Goal: Task Accomplishment & Management: Manage account settings

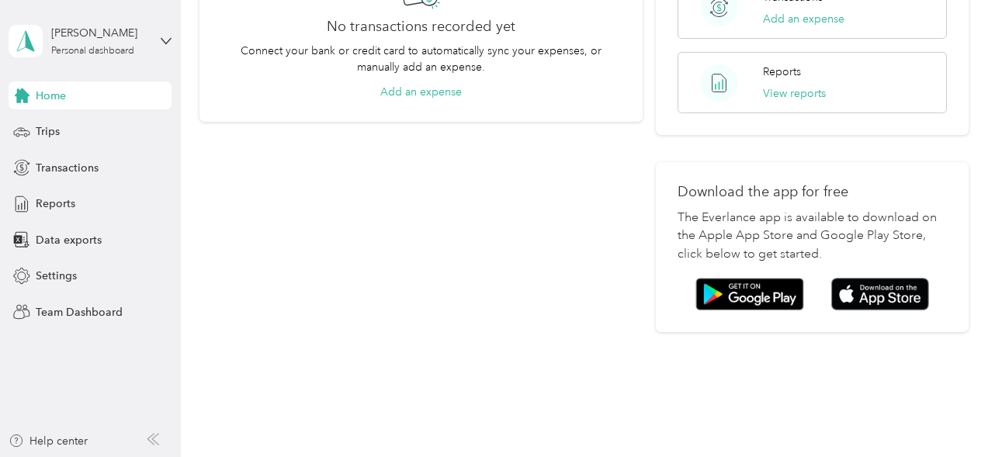
scroll to position [400, 0]
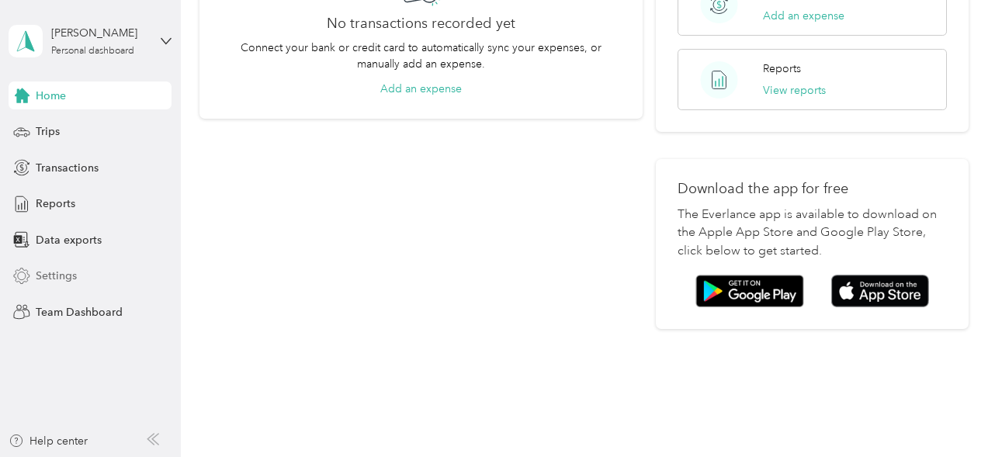
click at [71, 277] on span "Settings" at bounding box center [56, 276] width 41 height 16
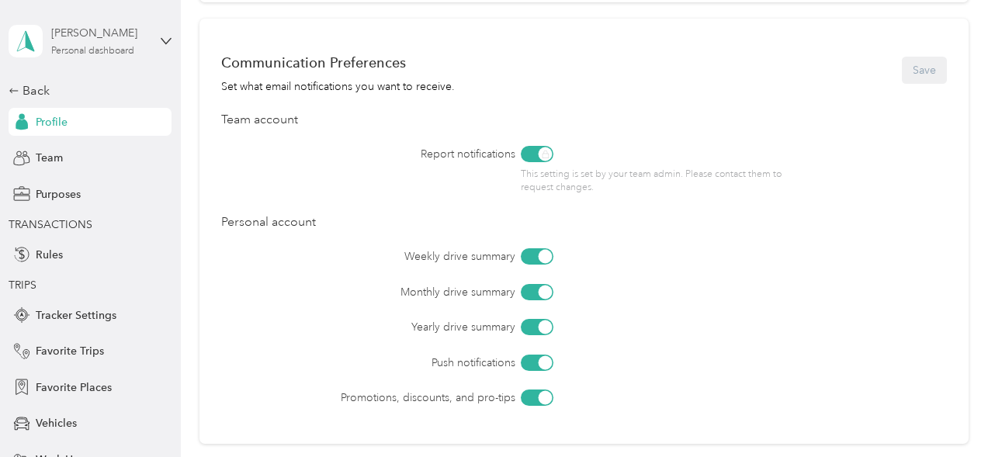
click at [113, 54] on div "Personal dashboard" at bounding box center [92, 51] width 83 height 9
click at [75, 168] on div "Personal dashboard" at bounding box center [254, 156] width 480 height 27
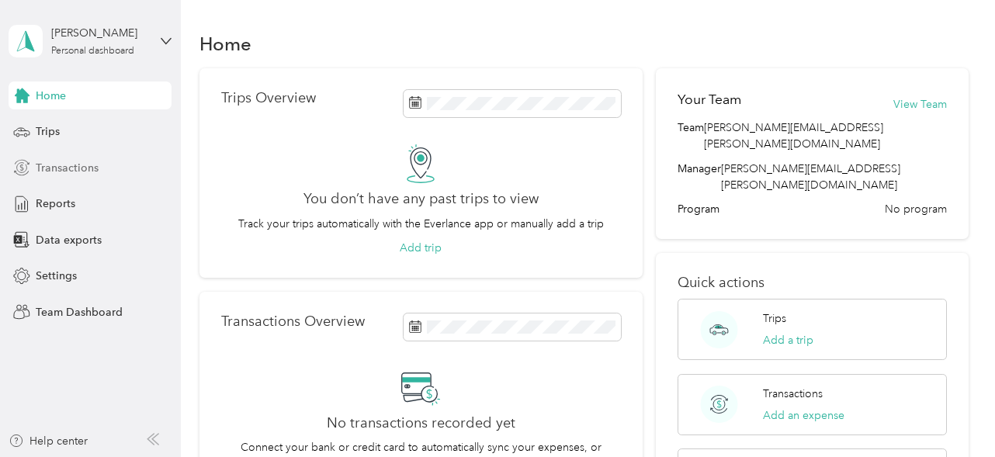
click at [55, 163] on span "Transactions" at bounding box center [67, 168] width 63 height 16
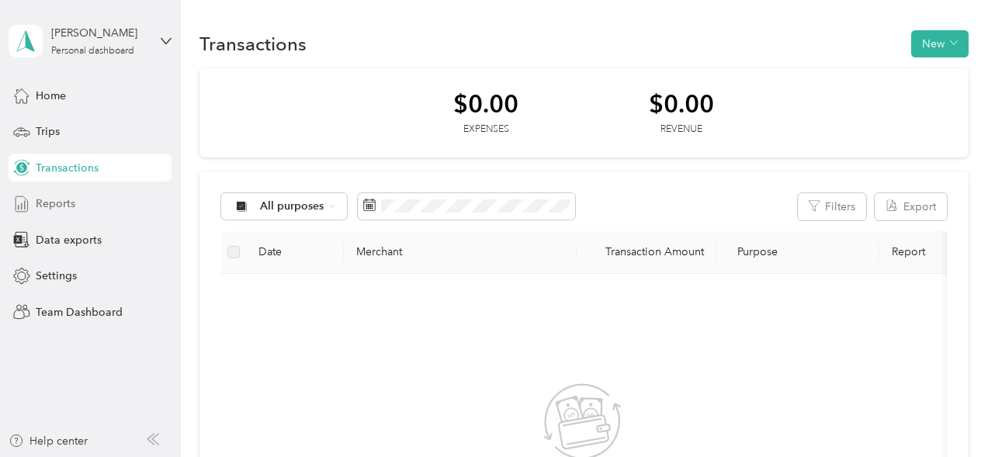
click at [64, 200] on span "Reports" at bounding box center [56, 204] width 40 height 16
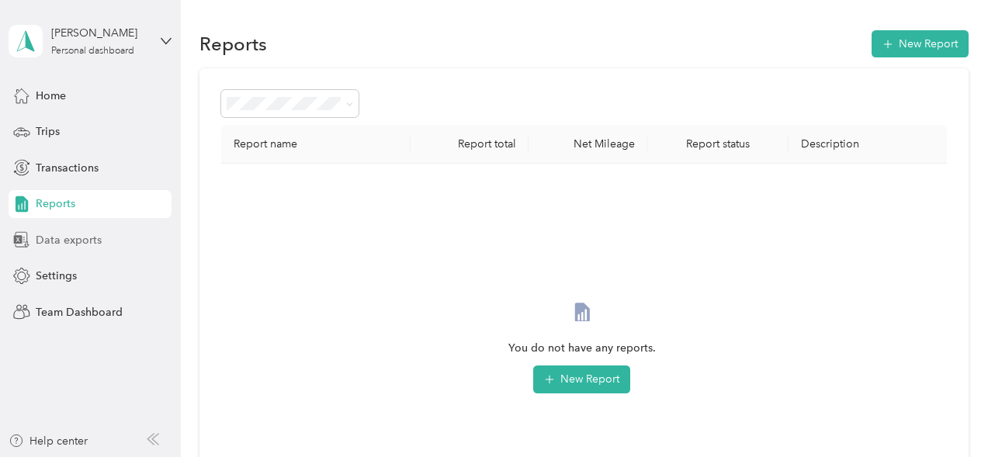
click at [81, 237] on span "Data exports" at bounding box center [69, 240] width 66 height 16
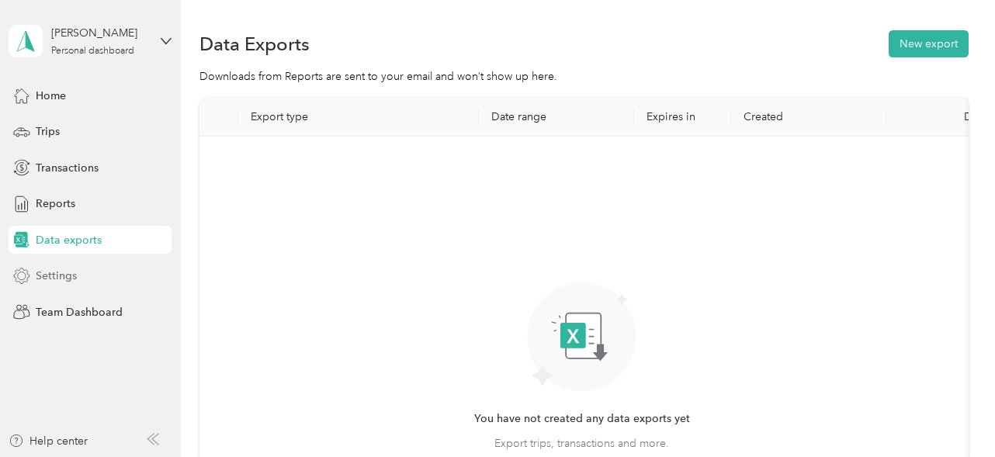
click at [62, 278] on span "Settings" at bounding box center [56, 276] width 41 height 16
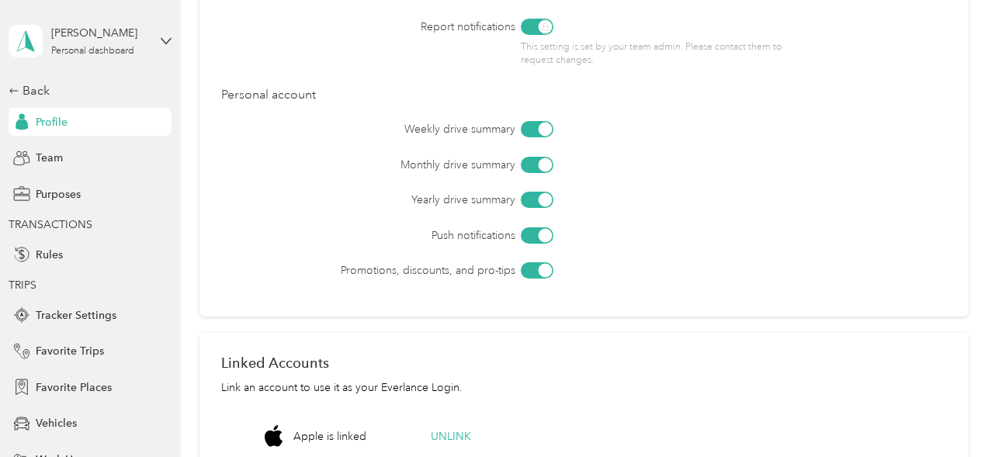
scroll to position [684, 0]
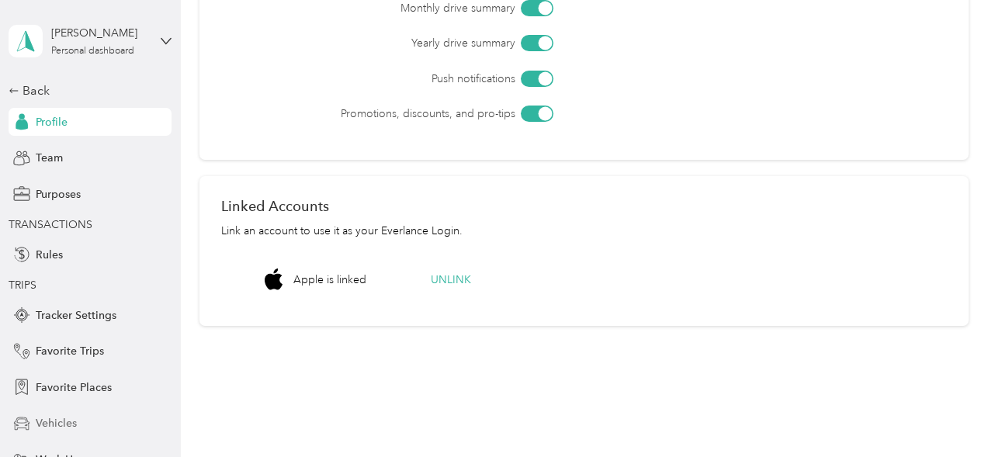
click at [63, 421] on span "Vehicles" at bounding box center [56, 423] width 41 height 16
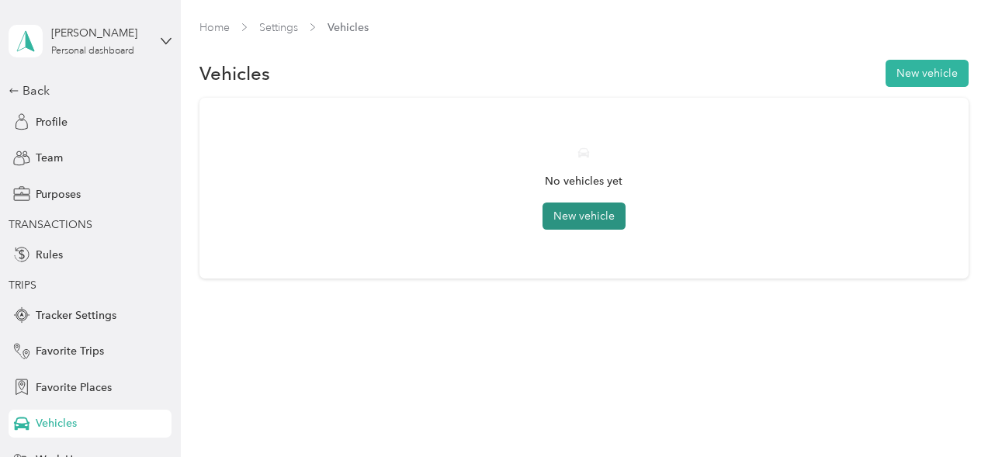
click at [580, 219] on button "New vehicle" at bounding box center [583, 216] width 83 height 27
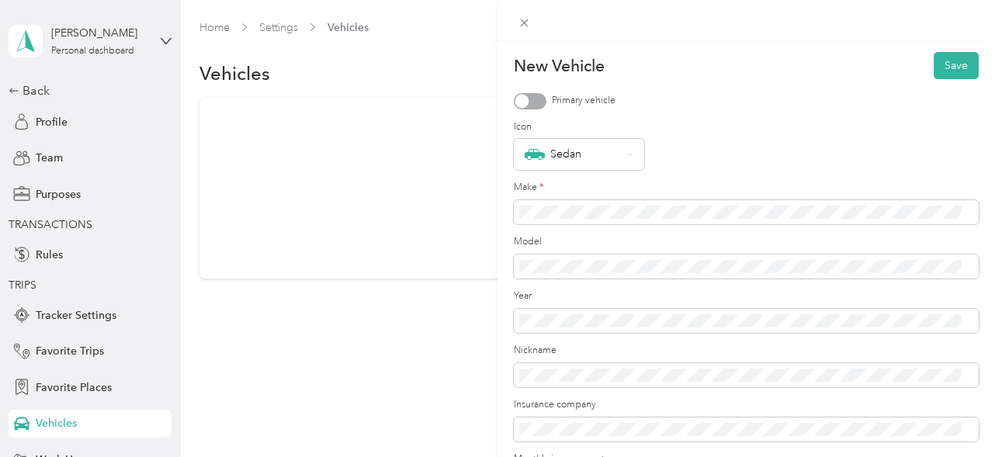
click at [539, 105] on div at bounding box center [530, 101] width 33 height 16
click at [634, 157] on div "Sedan" at bounding box center [579, 154] width 130 height 31
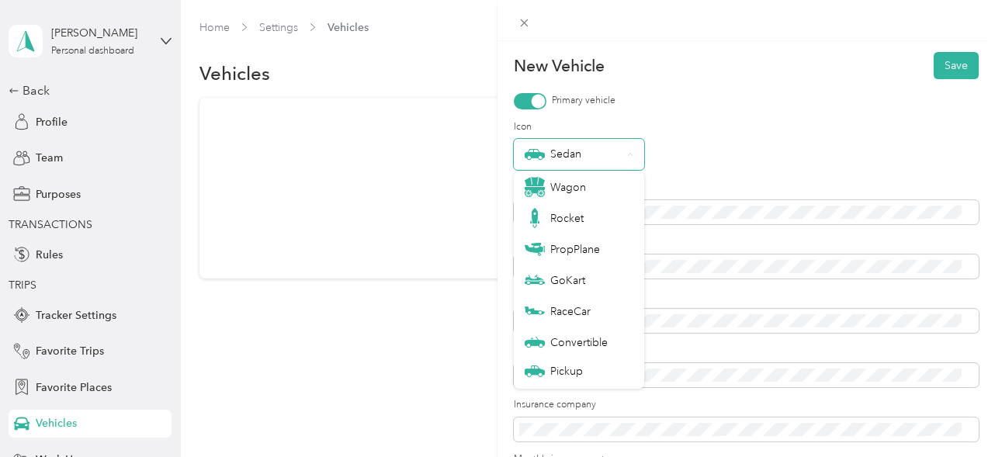
click at [634, 157] on div "Sedan" at bounding box center [579, 154] width 130 height 31
click at [684, 158] on div "Sedan" at bounding box center [746, 154] width 465 height 31
click at [857, 161] on div "Sedan" at bounding box center [746, 154] width 465 height 31
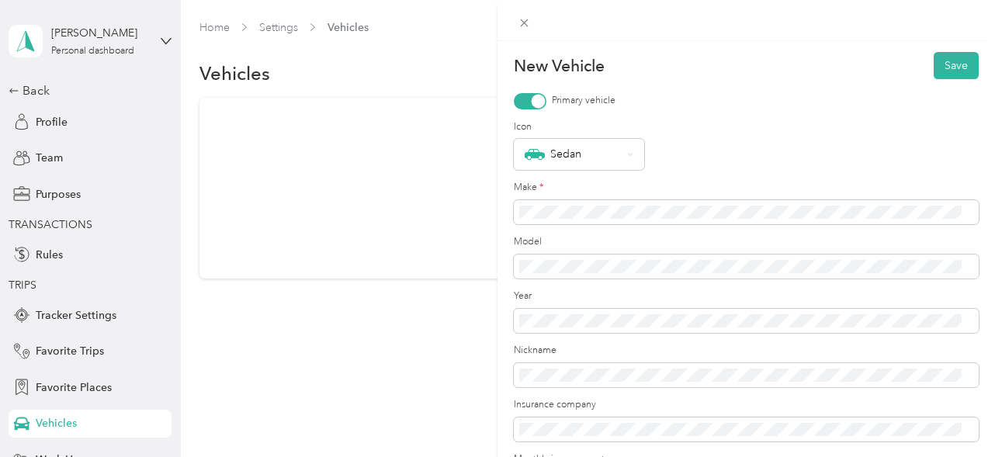
click at [982, 147] on div "New Vehicle Save Primary vehicle Icon Sedan Make * Model Year Nickname Insuranc…" at bounding box center [745, 269] width 497 height 457
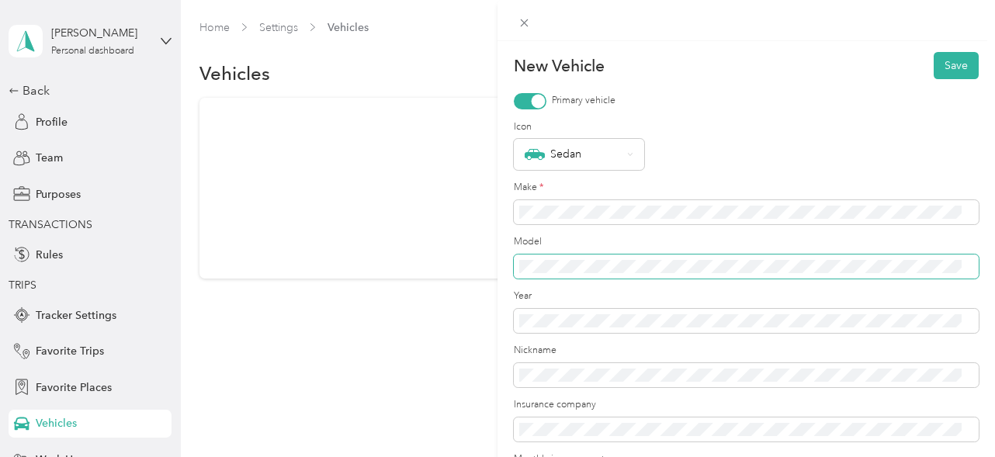
click at [601, 273] on span at bounding box center [746, 267] width 465 height 25
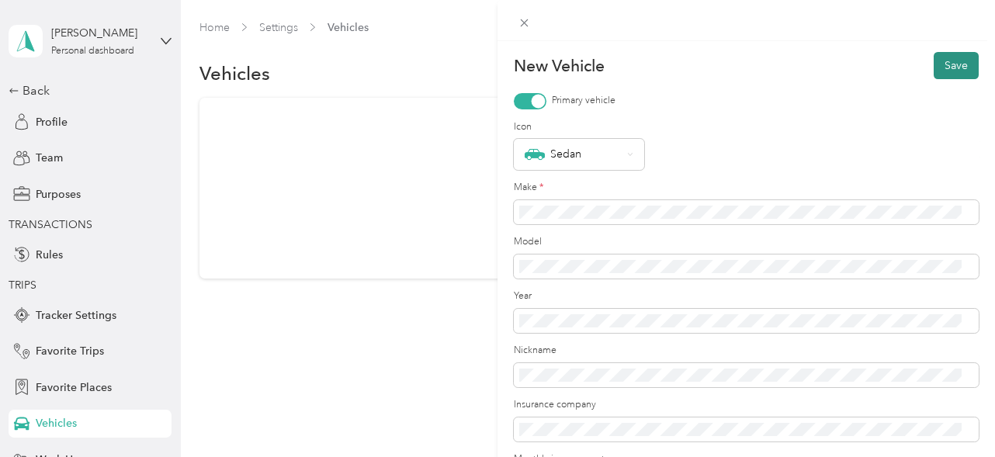
click at [950, 68] on button "Save" at bounding box center [956, 65] width 45 height 27
